Goal: Task Accomplishment & Management: Use online tool/utility

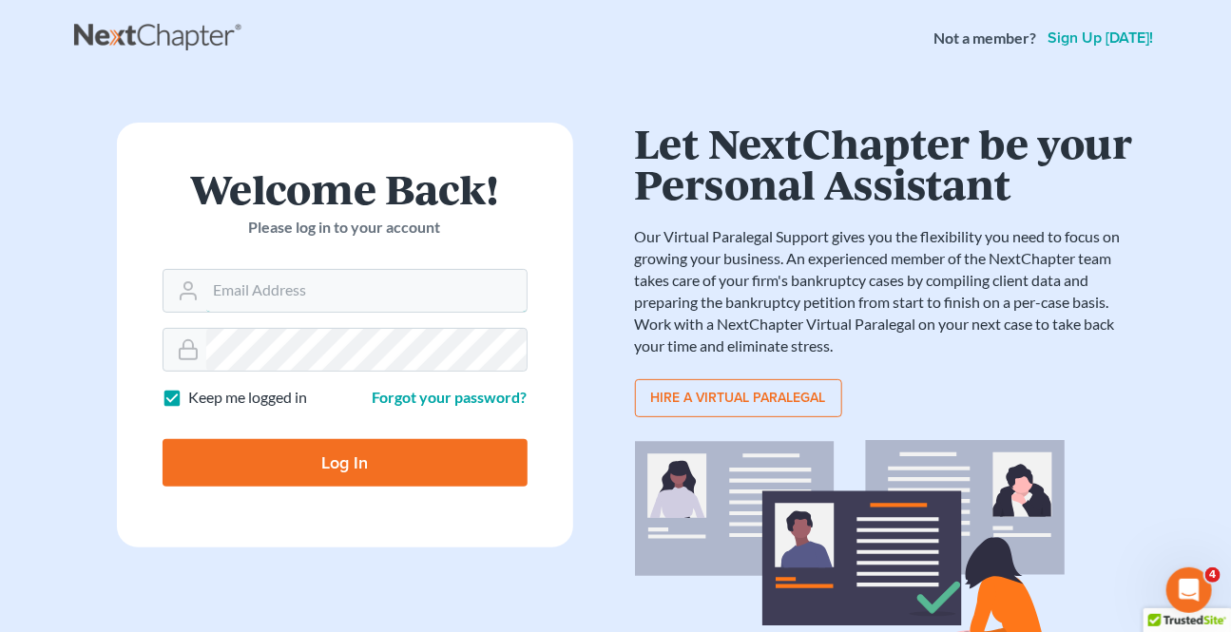
type input "[EMAIL_ADDRESS][DOMAIN_NAME]"
click at [407, 455] on input "Log In" at bounding box center [345, 463] width 365 height 48
type input "Thinking..."
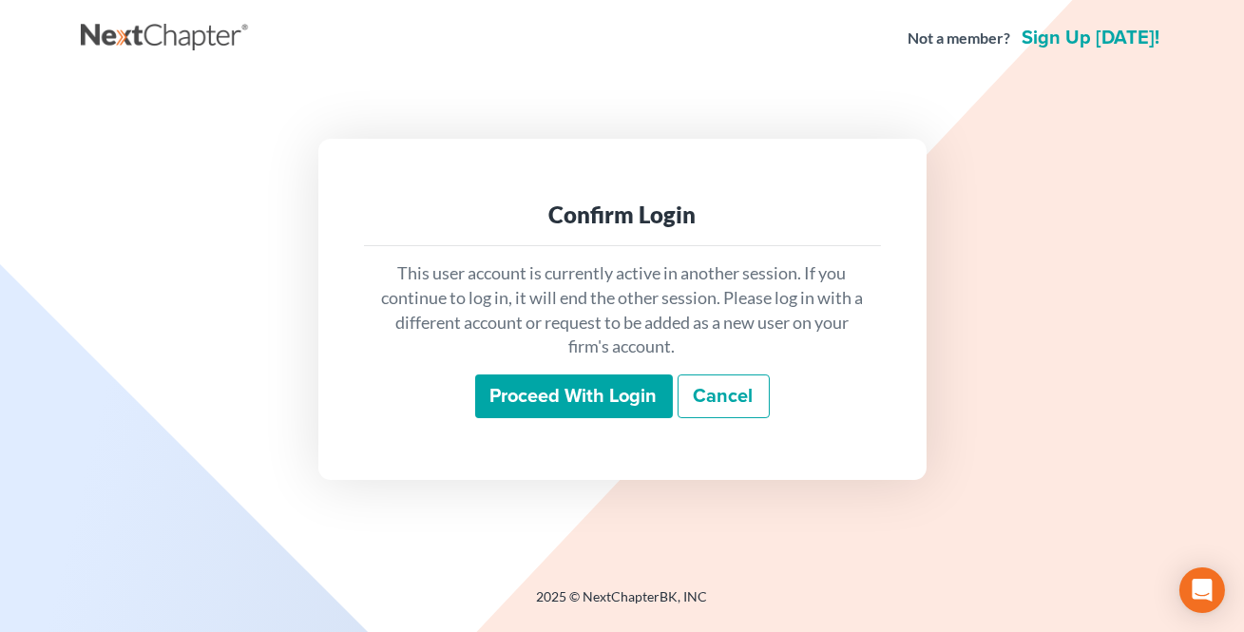
click at [616, 408] on input "Proceed with login" at bounding box center [574, 396] width 198 height 44
